Goal: Task Accomplishment & Management: Complete application form

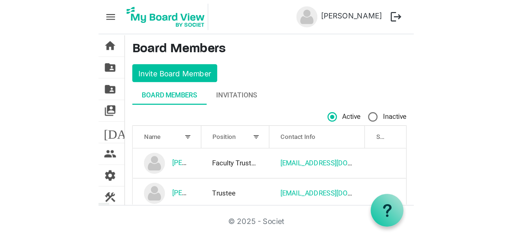
scroll to position [584, 0]
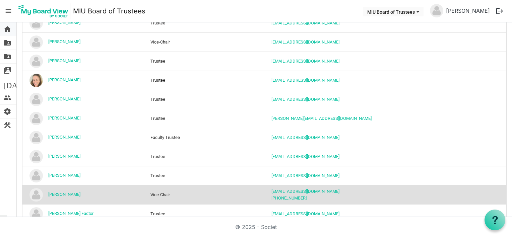
click at [7, 28] on span "home" at bounding box center [7, 28] width 8 height 13
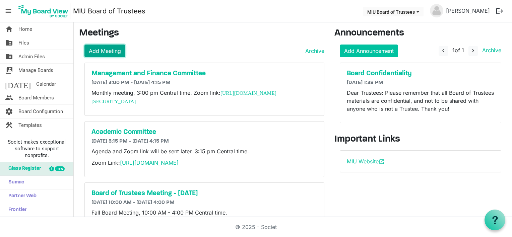
click at [107, 49] on link "Add Meeting" at bounding box center [104, 51] width 41 height 13
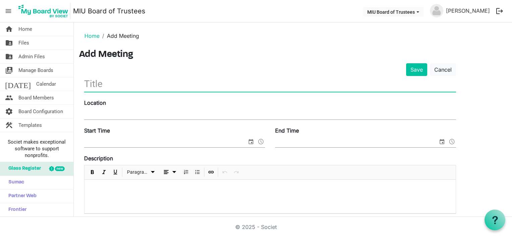
click at [104, 86] on input "text" at bounding box center [270, 84] width 372 height 16
type input "A"
type input "Personnel Committee Meeting"
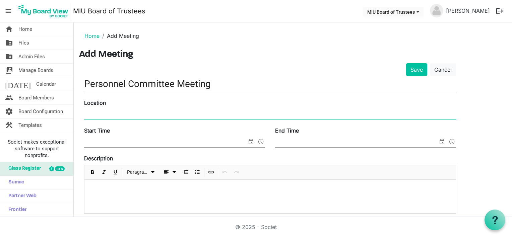
click at [87, 113] on input "Location" at bounding box center [270, 115] width 372 height 10
type input "Zoom"
click at [88, 143] on input "Start Time" at bounding box center [165, 142] width 163 height 10
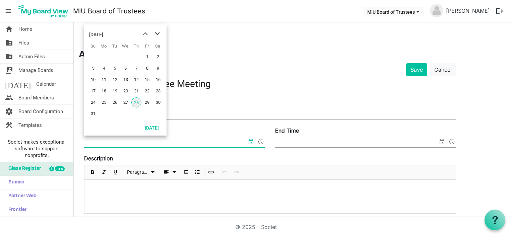
click at [158, 36] on span "next month" at bounding box center [158, 34] width 12 height 12
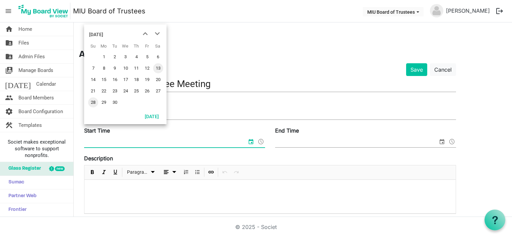
click at [160, 67] on span "13" at bounding box center [158, 68] width 10 height 10
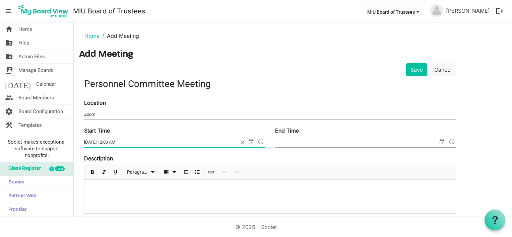
click at [263, 140] on span at bounding box center [261, 141] width 8 height 9
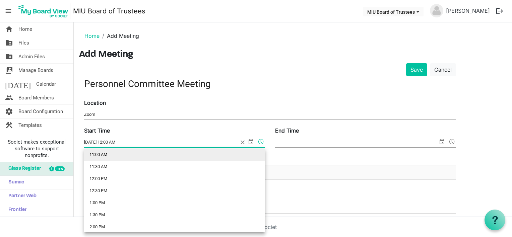
scroll to position [302, 0]
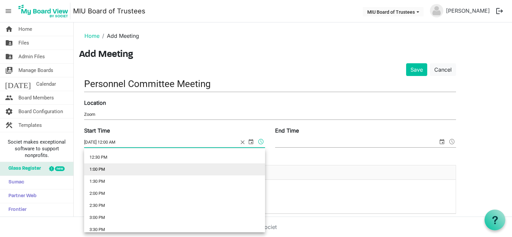
click at [99, 169] on li "1:00 PM" at bounding box center [174, 170] width 181 height 12
type input "9/13/2025 1:00 PM"
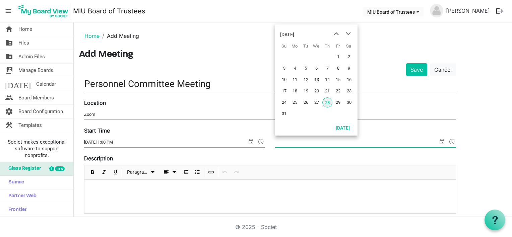
click at [443, 138] on span "select" at bounding box center [442, 141] width 8 height 9
click at [349, 34] on span "next month" at bounding box center [349, 34] width 12 height 12
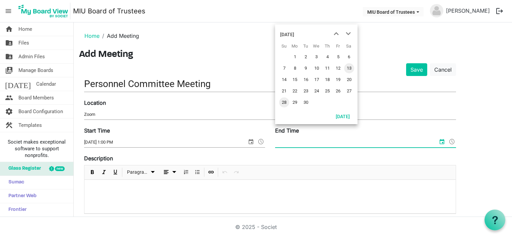
click at [351, 66] on span "13" at bounding box center [349, 68] width 10 height 10
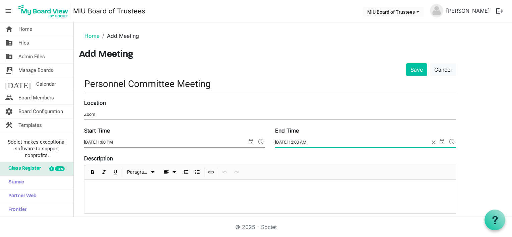
click at [453, 139] on span at bounding box center [452, 141] width 8 height 9
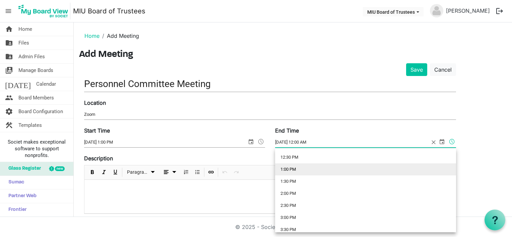
click at [291, 169] on li "1:00 PM" at bounding box center [365, 170] width 181 height 12
type input "9/13/2025 1:00 PM"
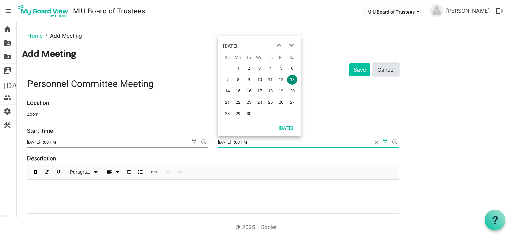
click at [389, 67] on link "Cancel" at bounding box center [386, 69] width 26 height 13
